Goal: Book appointment/travel/reservation

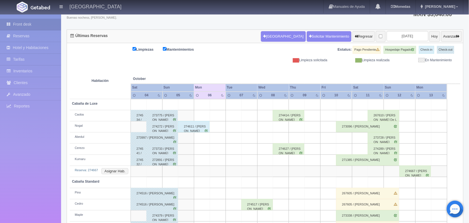
scroll to position [41, 0]
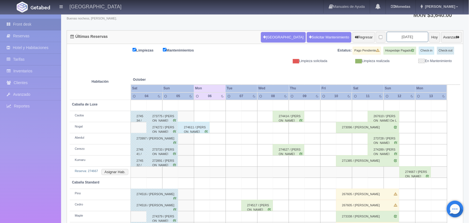
click at [404, 35] on input "[DATE]" at bounding box center [408, 37] width 42 height 10
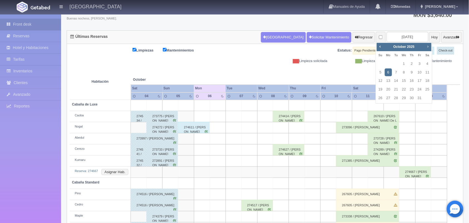
click at [428, 46] on span "Next" at bounding box center [428, 46] width 4 height 4
click at [427, 63] on link "1" at bounding box center [427, 64] width 7 height 8
type input "[DATE]"
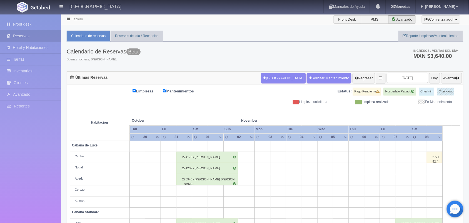
scroll to position [63, 0]
